Goal: Obtain resource: Download file/media

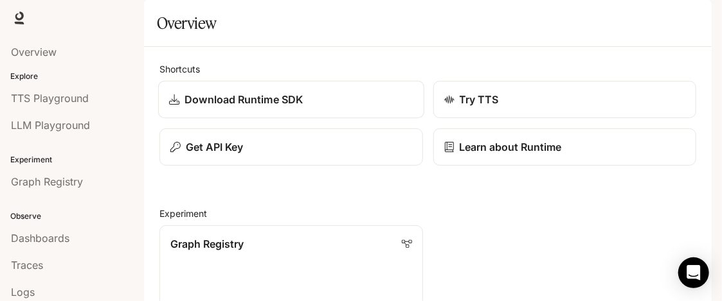
click at [314, 107] on div "Download Runtime SDK" at bounding box center [290, 99] width 243 height 15
click at [613, 22] on span "Documentation" at bounding box center [634, 18] width 64 height 16
